Goal: Task Accomplishment & Management: Manage account settings

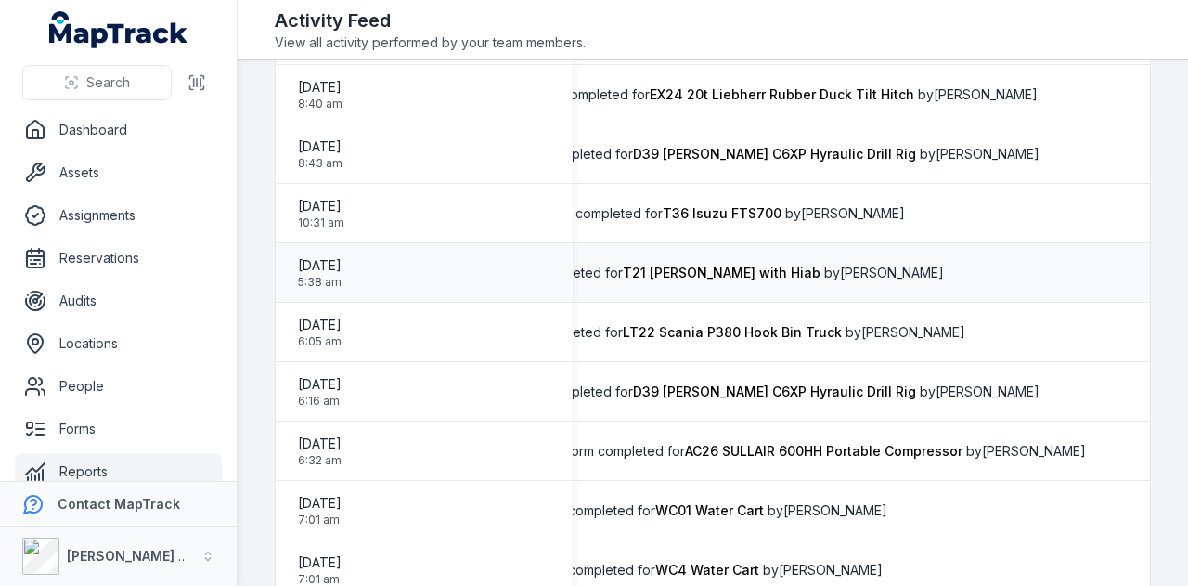
scroll to position [1253, 0]
click at [117, 173] on link "Assets" at bounding box center [118, 172] width 207 height 37
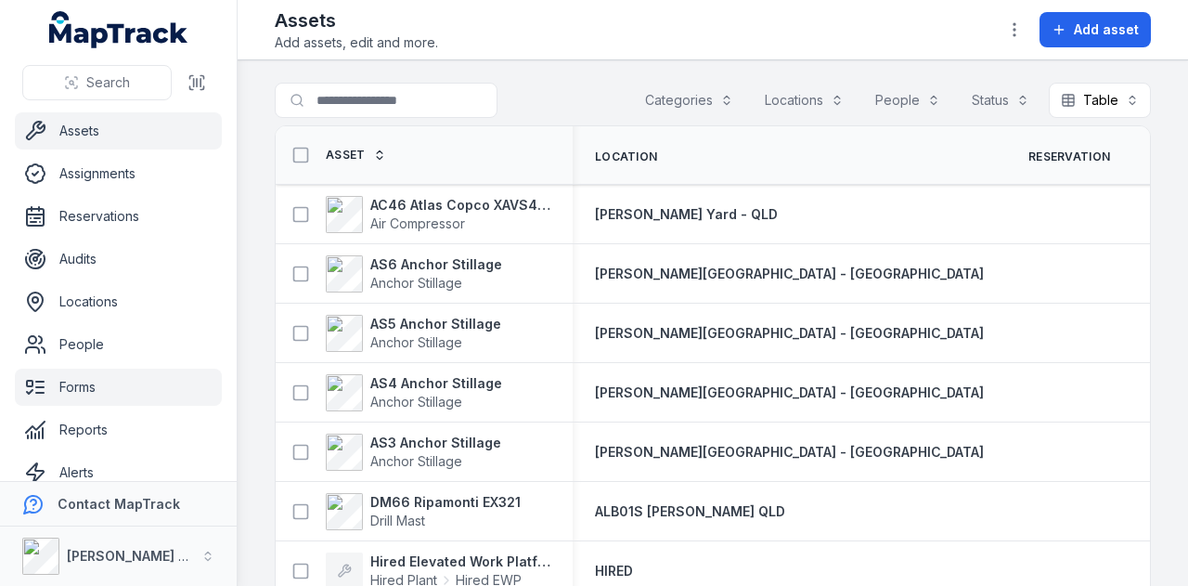
scroll to position [40, 0]
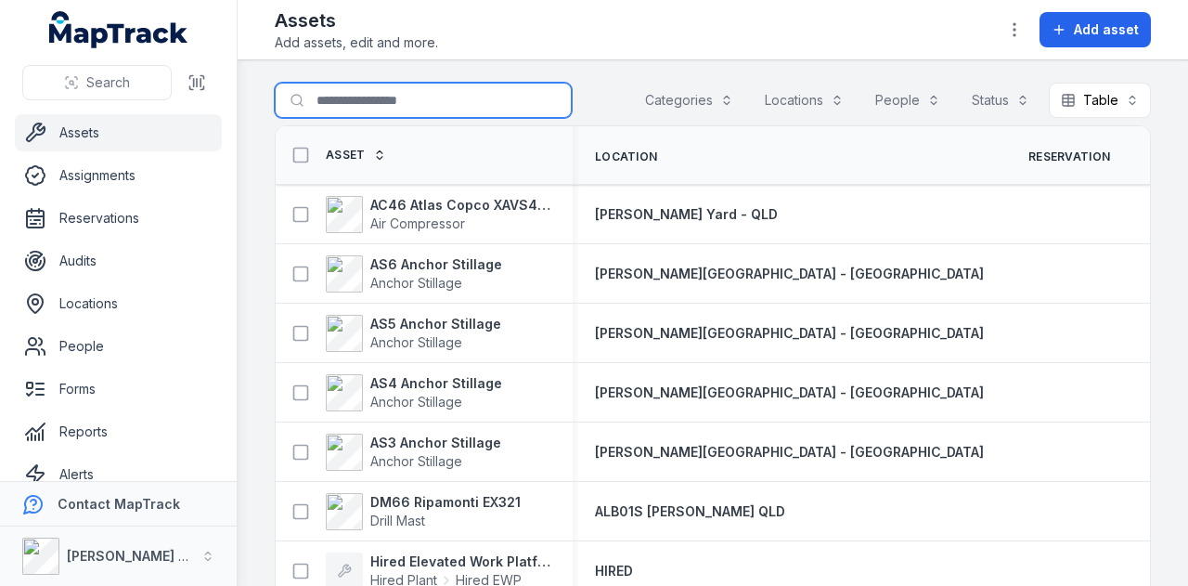
click at [352, 105] on input "Search for assets" at bounding box center [423, 100] width 297 height 35
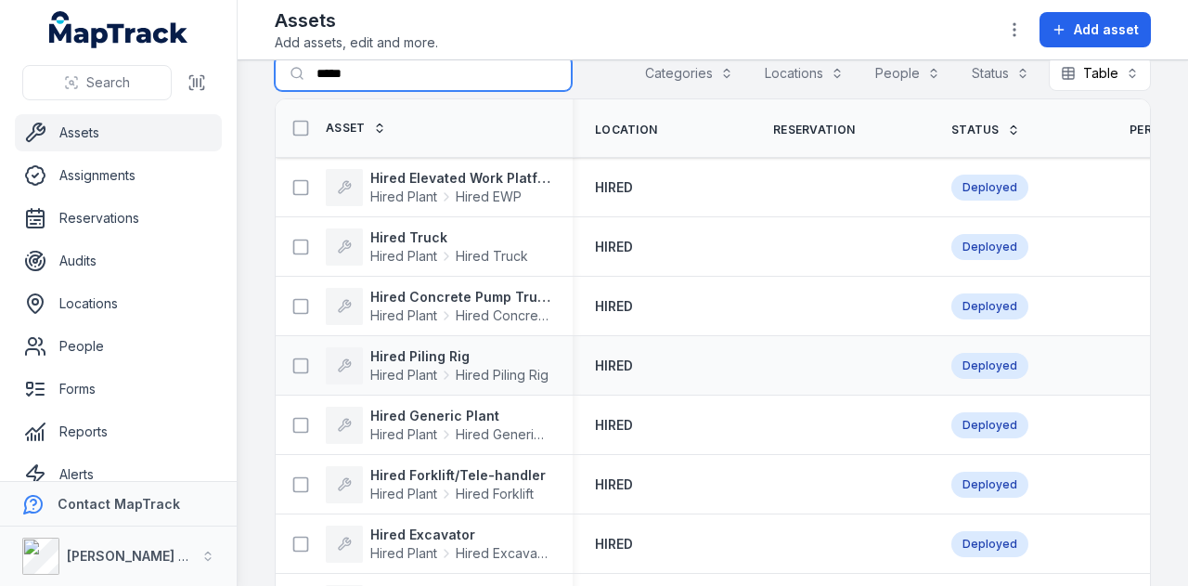
scroll to position [102, 0]
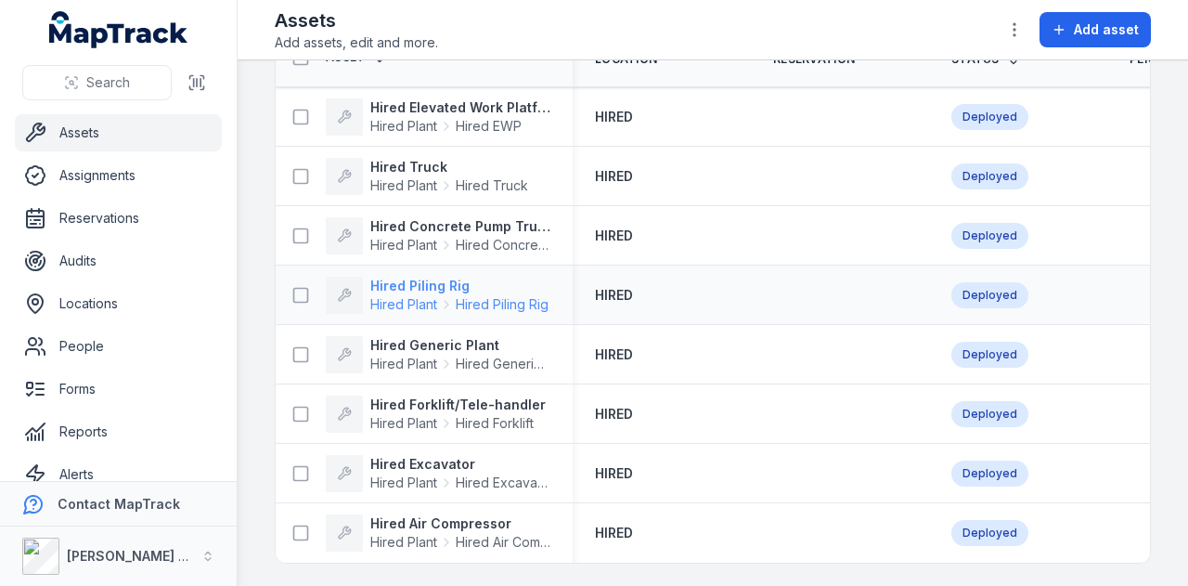
type input "*****"
click at [436, 278] on strong "Hired Piling Rig" at bounding box center [459, 286] width 178 height 19
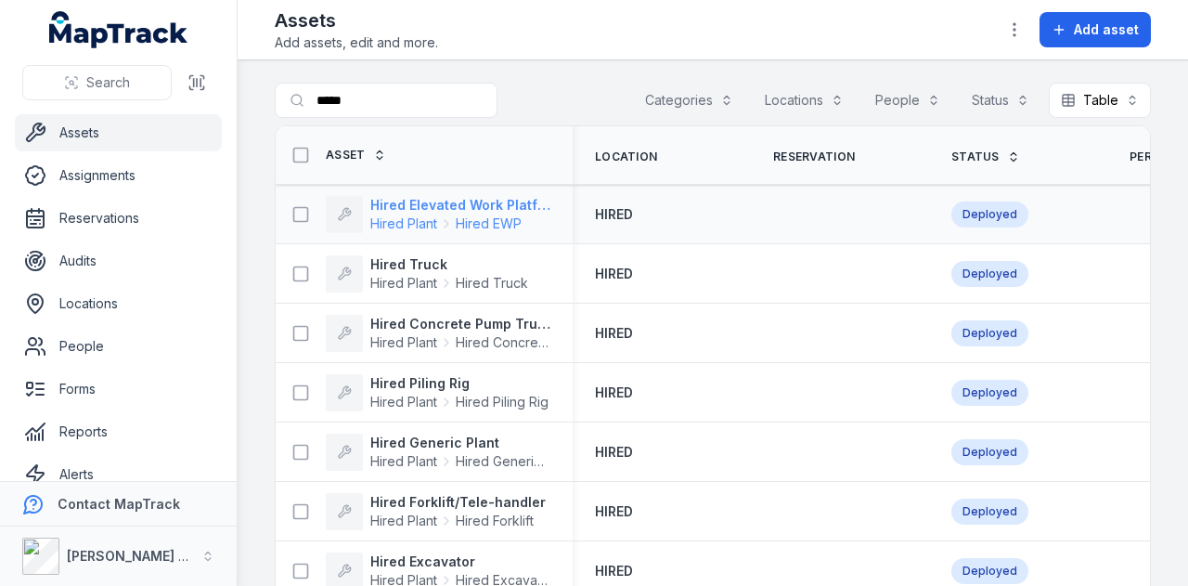
click at [509, 204] on strong "Hired Elevated Work Platform" at bounding box center [460, 205] width 180 height 19
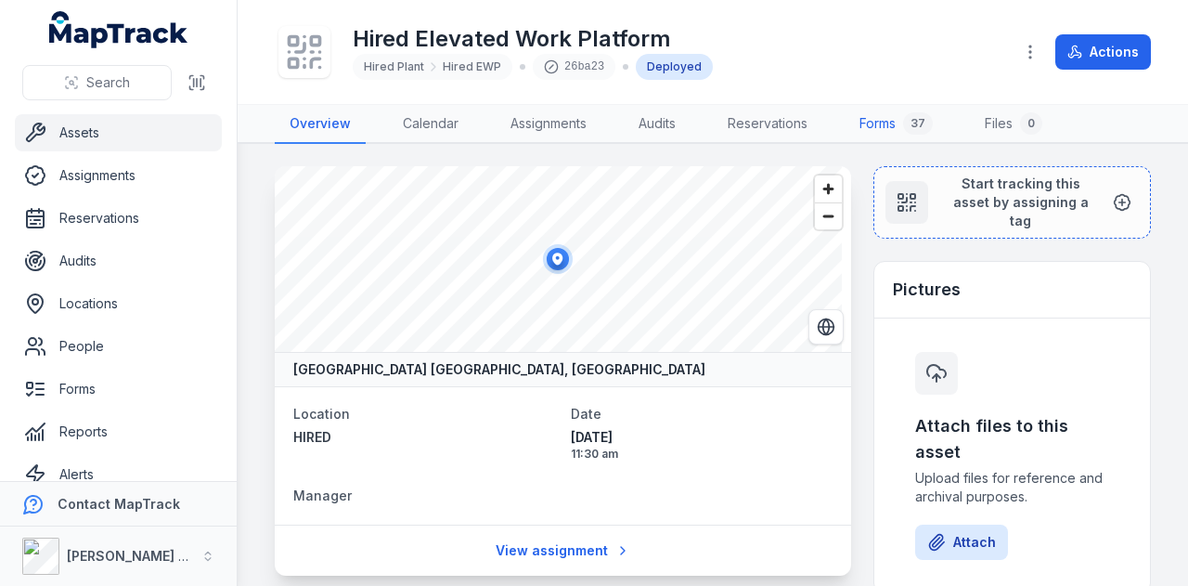
click at [896, 133] on link "Forms 37" at bounding box center [896, 124] width 103 height 39
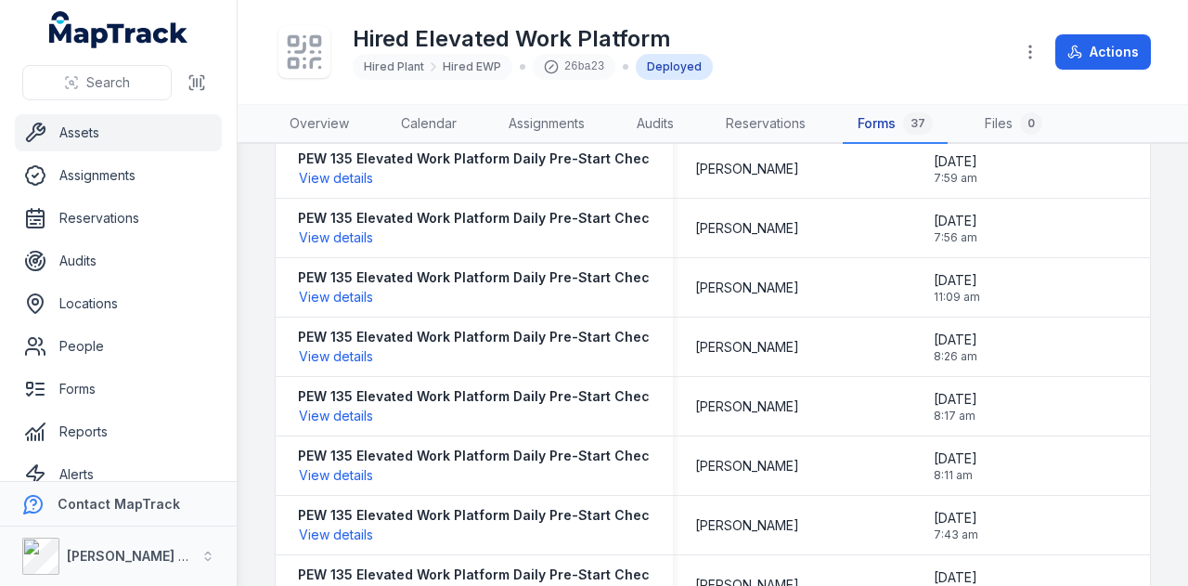
scroll to position [24, 0]
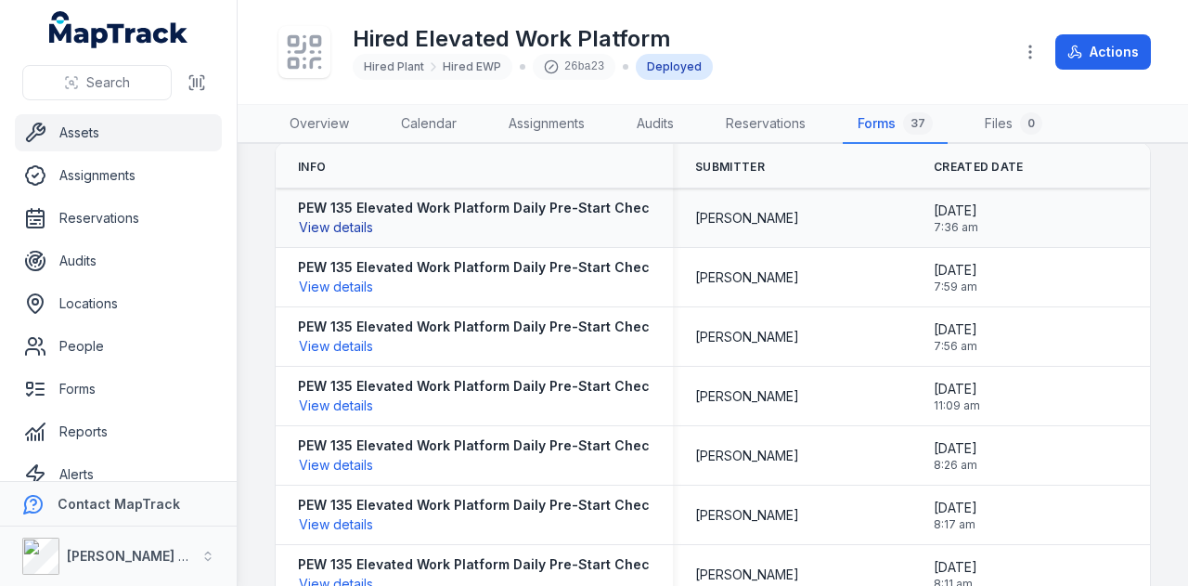
click at [353, 222] on button "View details" at bounding box center [336, 227] width 76 height 20
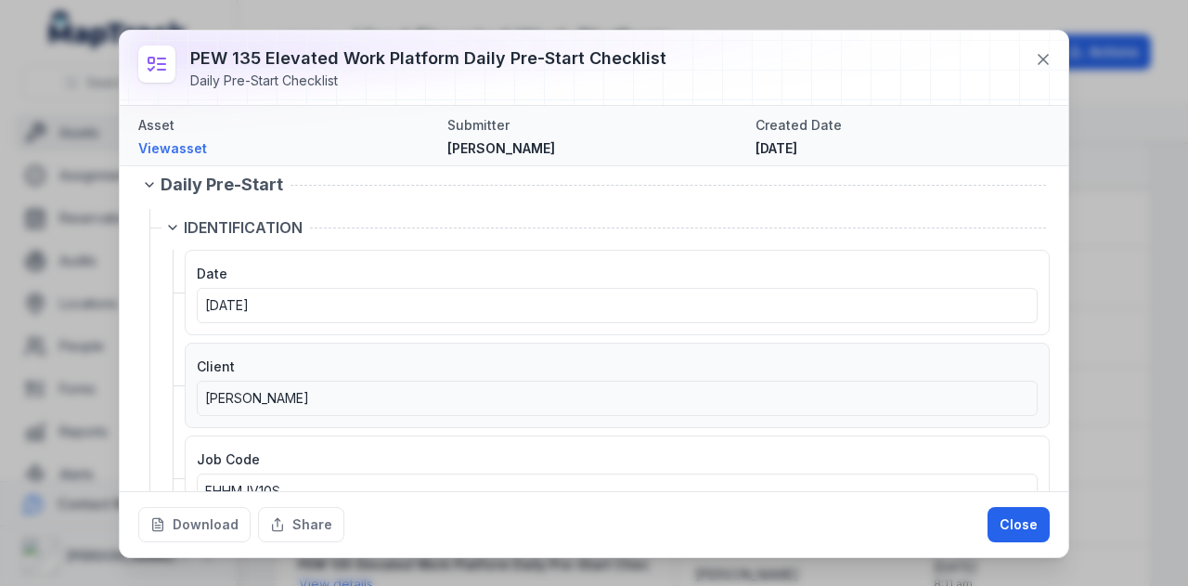
scroll to position [0, 0]
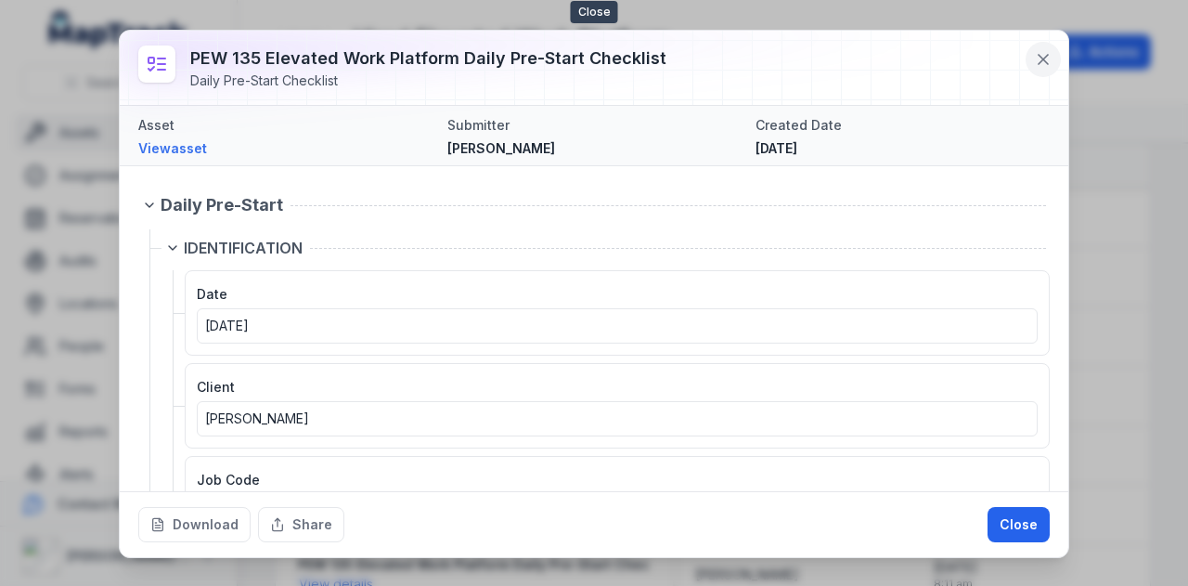
click at [1036, 57] on icon at bounding box center [1043, 59] width 19 height 19
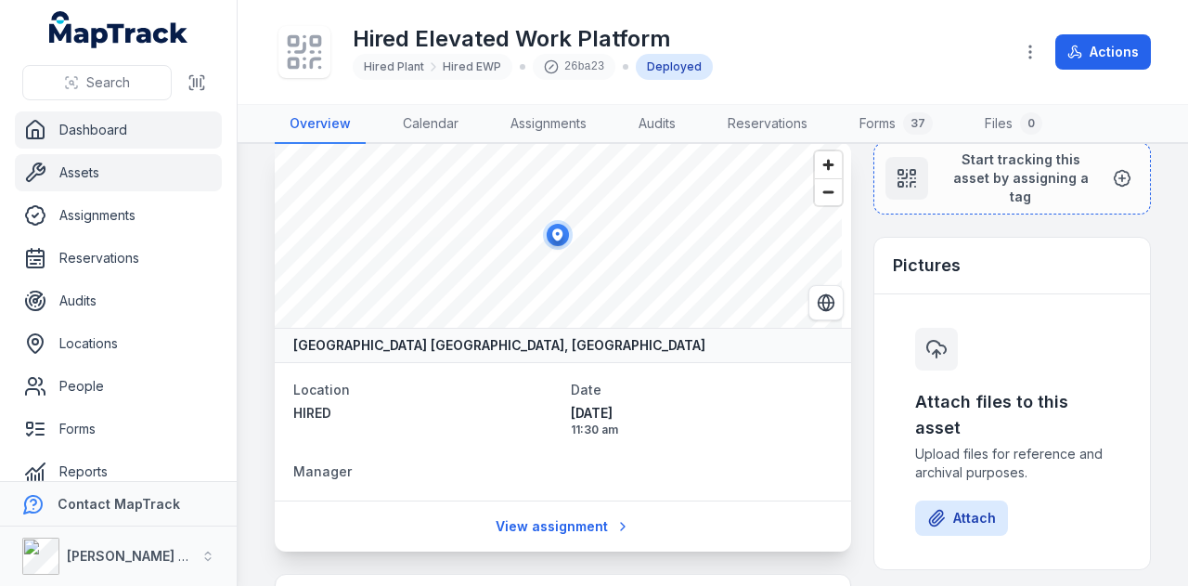
click at [139, 125] on link "Dashboard" at bounding box center [118, 129] width 207 height 37
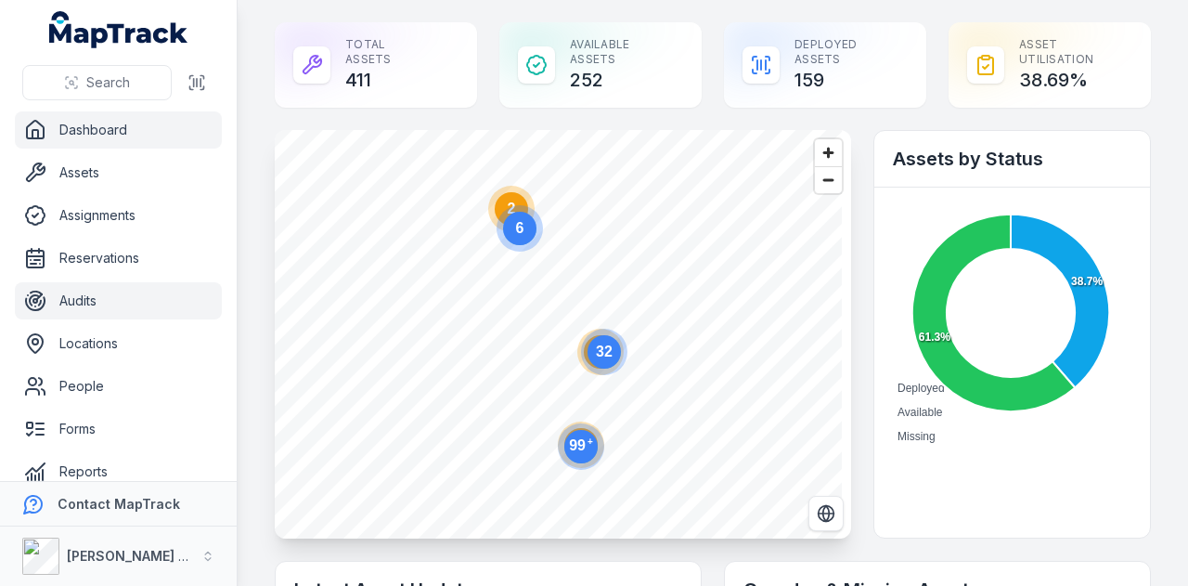
scroll to position [105, 0]
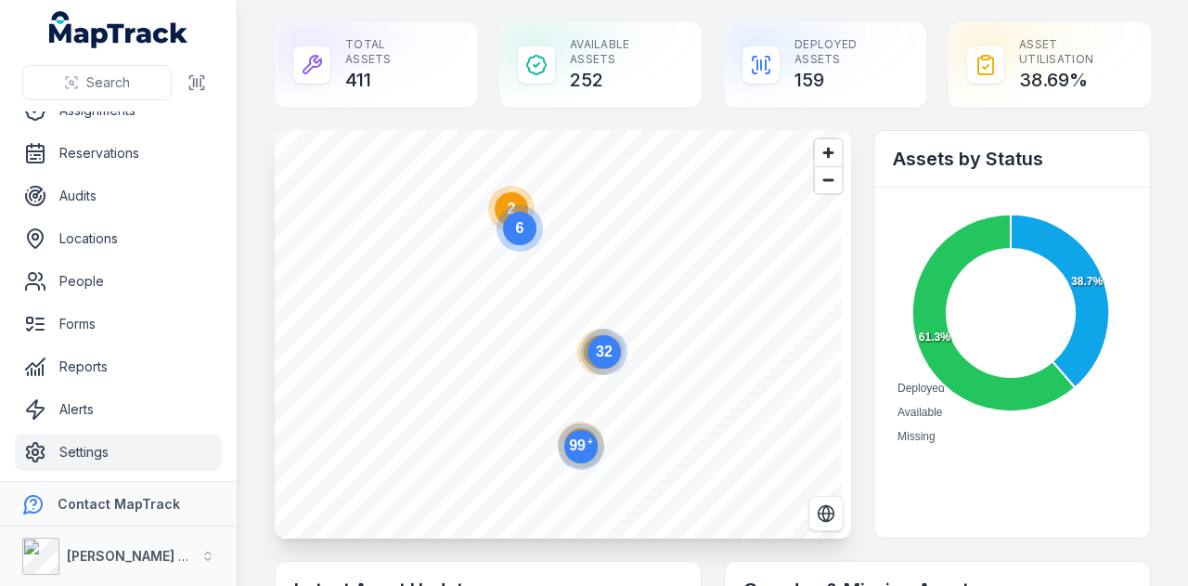
click at [128, 448] on link "Settings" at bounding box center [118, 452] width 207 height 37
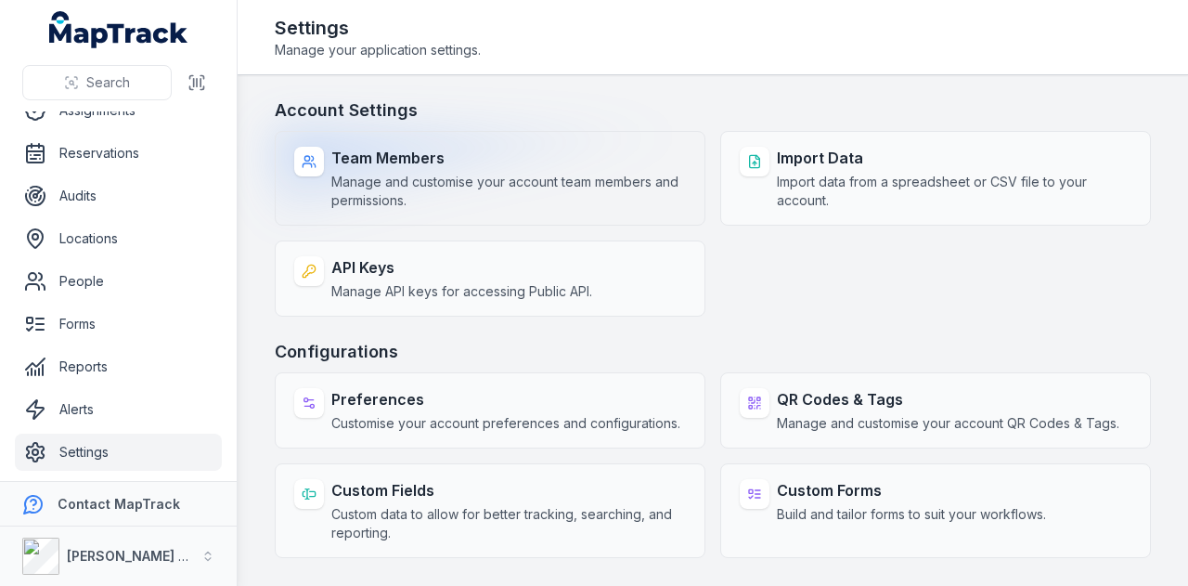
click at [440, 154] on strong "Team Members" at bounding box center [508, 158] width 355 height 22
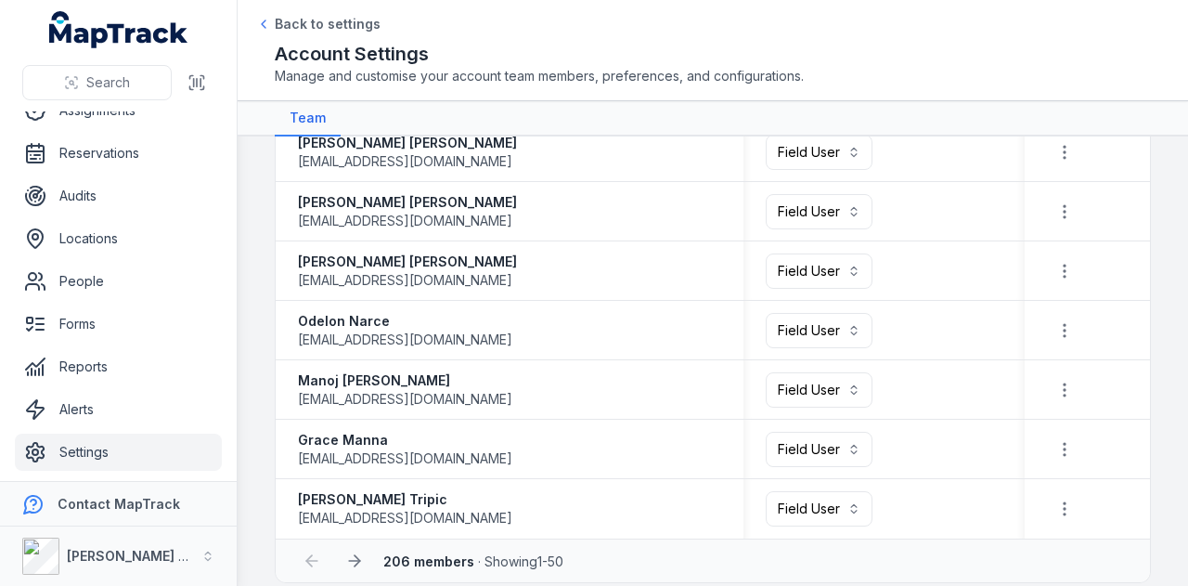
scroll to position [2696, 0]
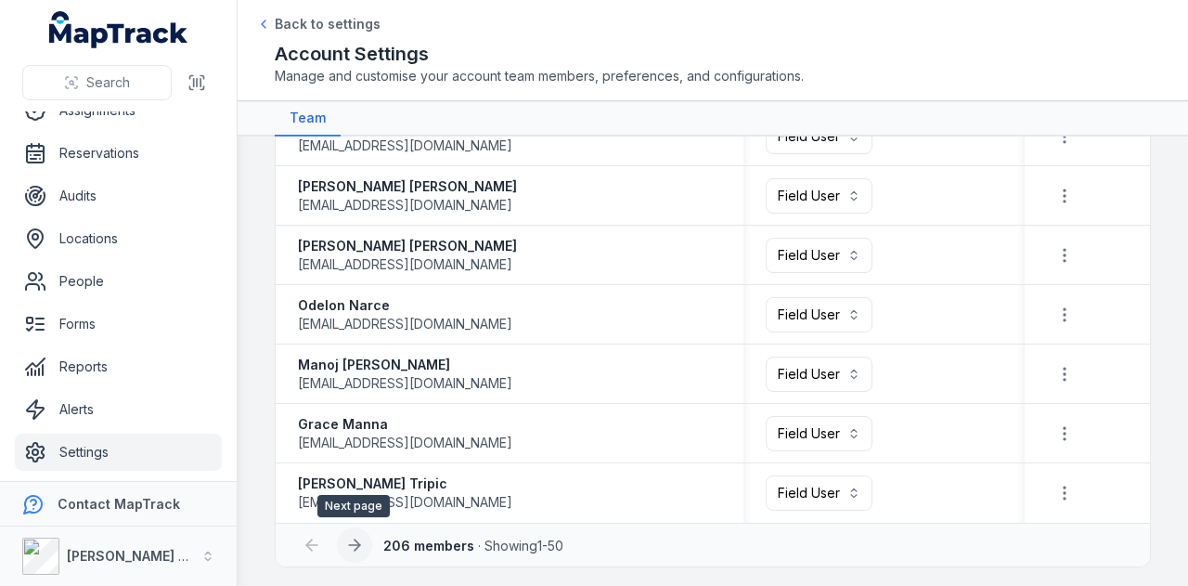
click at [351, 536] on icon at bounding box center [354, 545] width 19 height 19
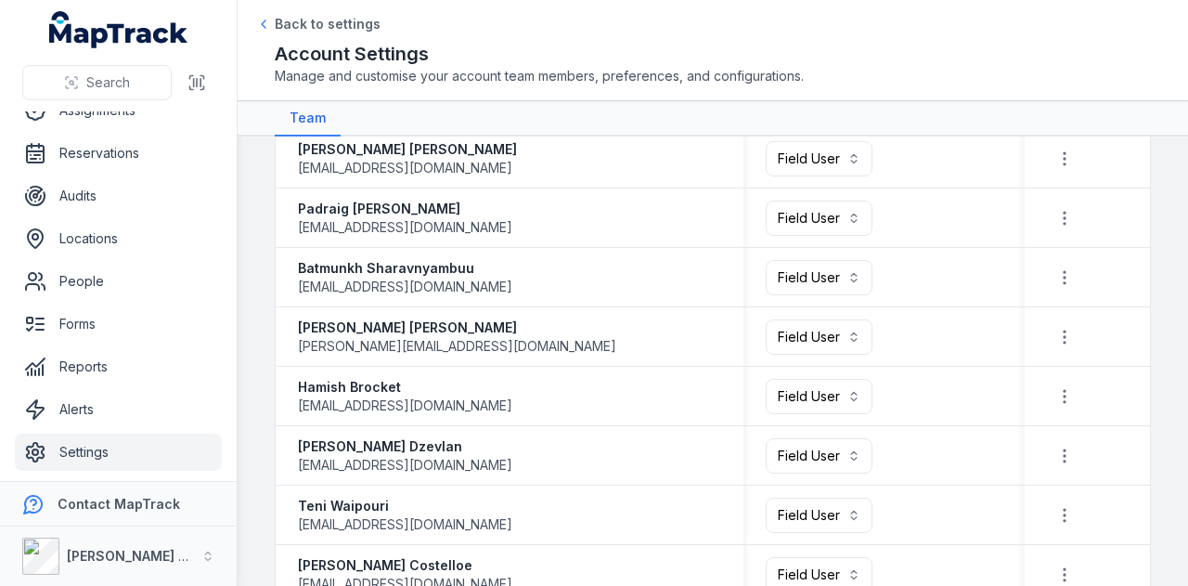
scroll to position [2696, 0]
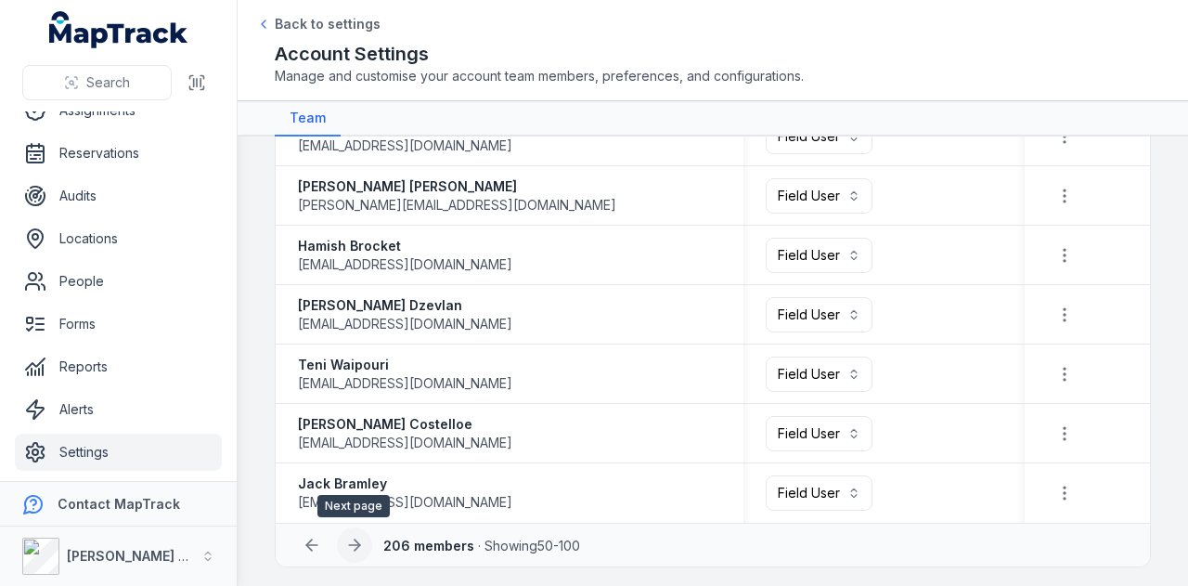
click at [358, 537] on icon at bounding box center [354, 545] width 19 height 19
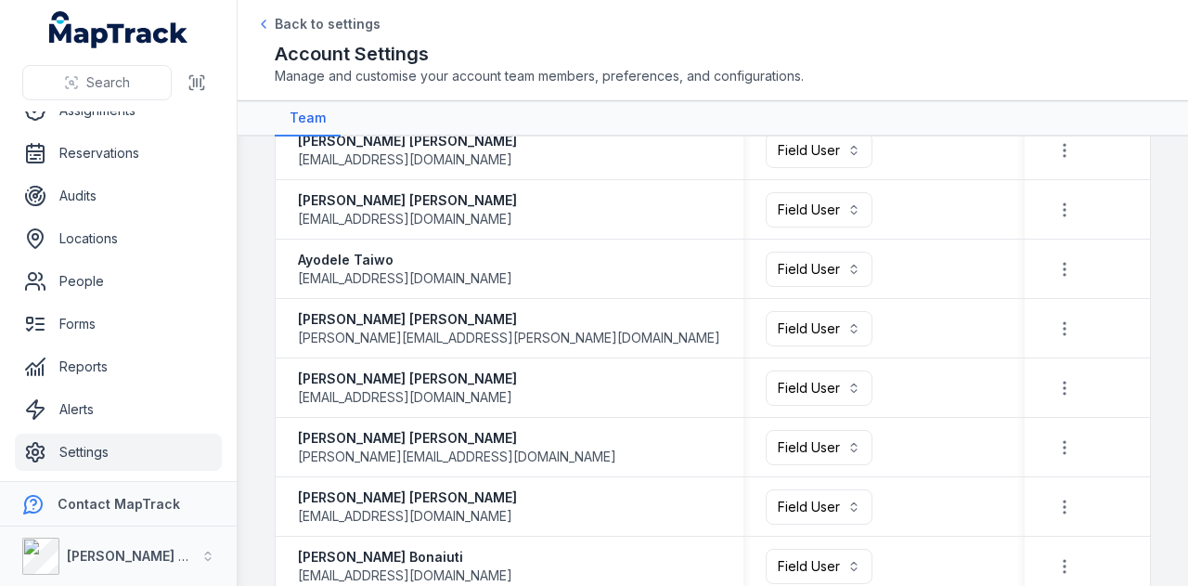
scroll to position [2696, 0]
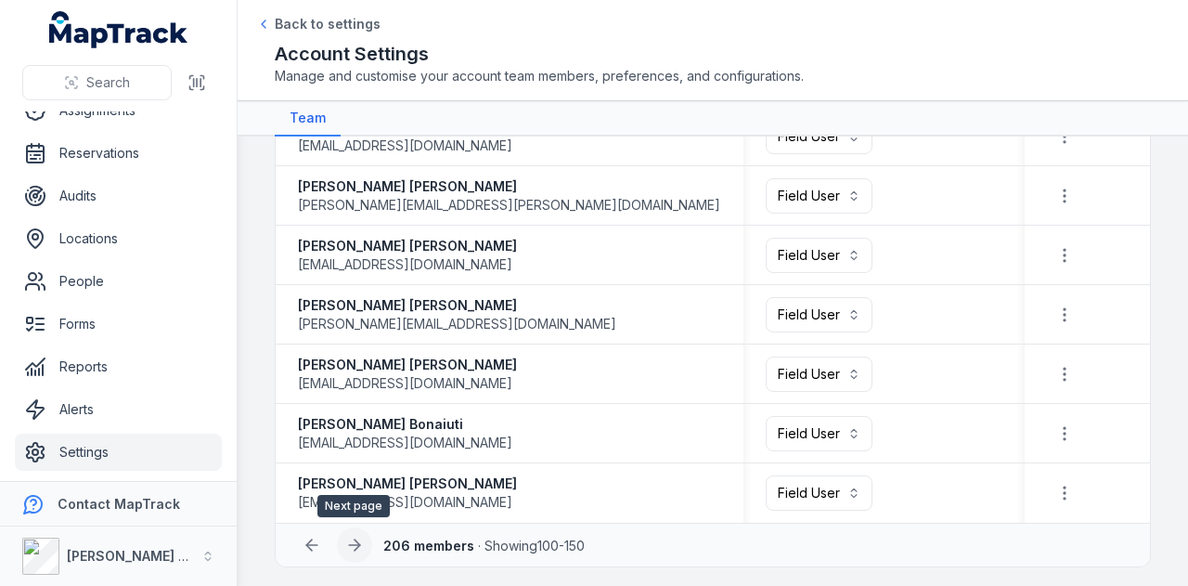
click at [349, 538] on icon at bounding box center [354, 545] width 19 height 19
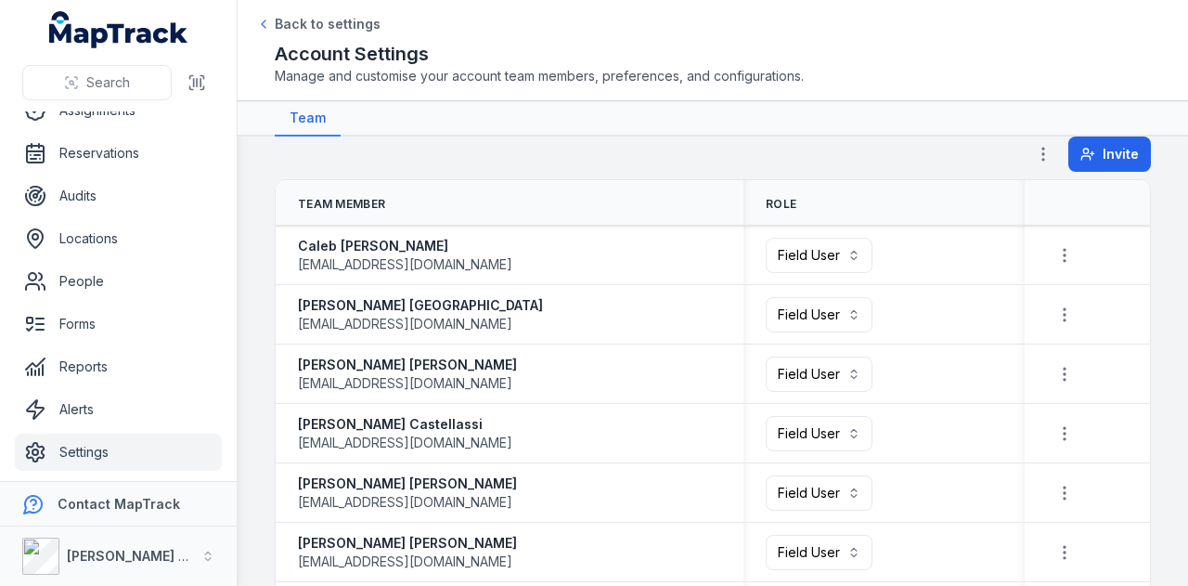
scroll to position [1153, 0]
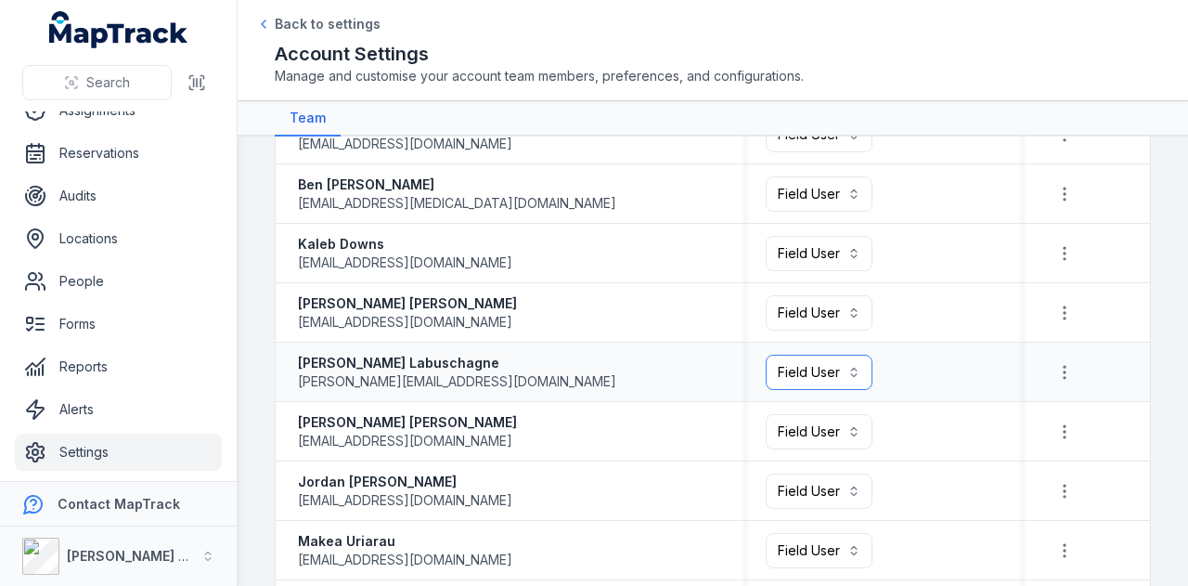
click at [845, 377] on button "Field User ******" at bounding box center [819, 372] width 107 height 35
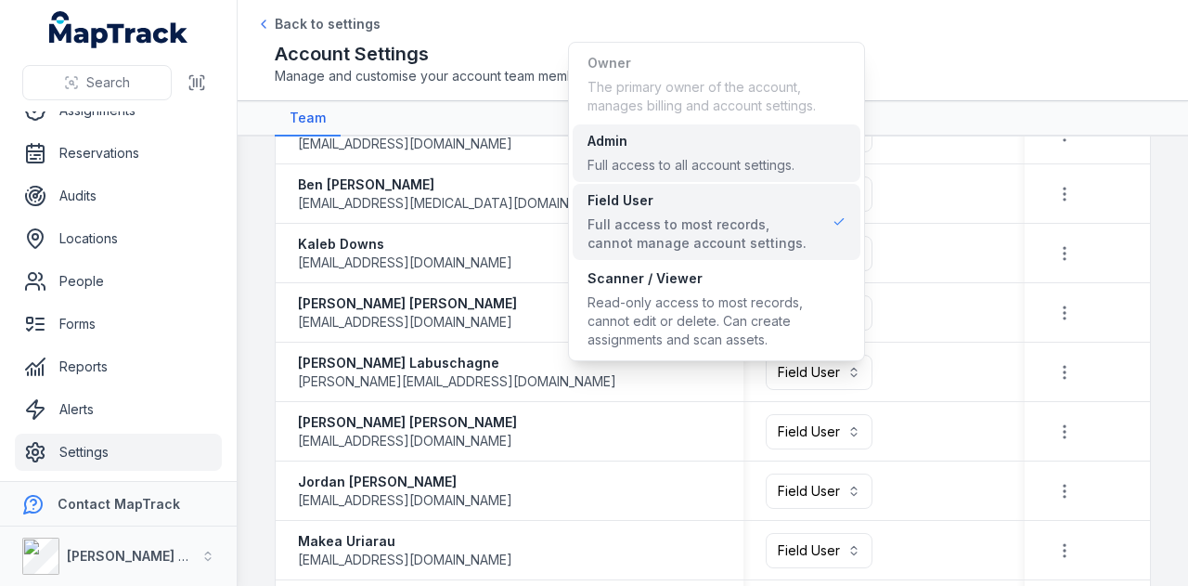
click at [752, 157] on div "Full access to all account settings." at bounding box center [691, 165] width 207 height 19
